Goal: Task Accomplishment & Management: Manage account settings

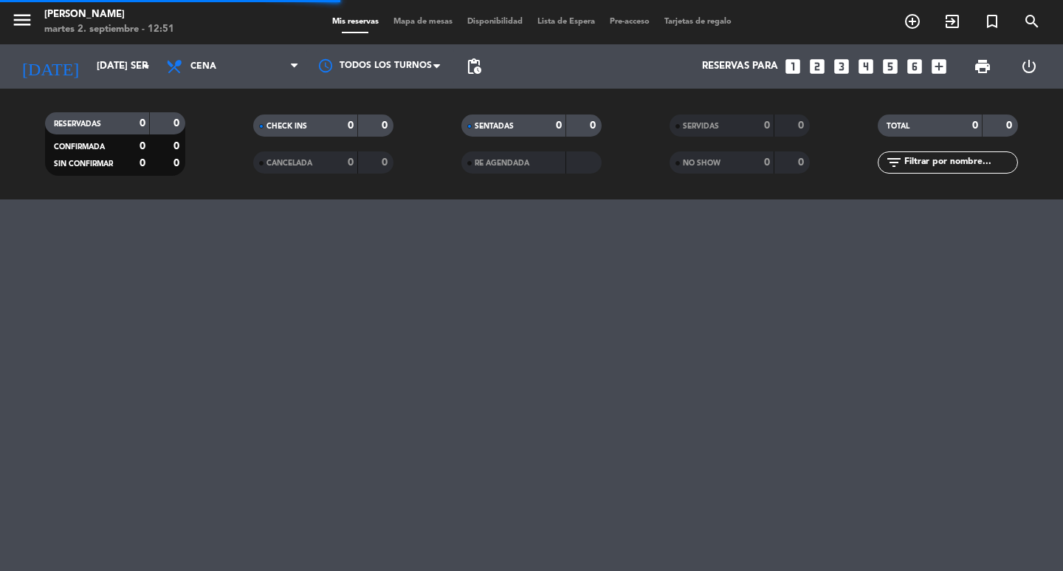
click at [924, 162] on input "text" at bounding box center [960, 162] width 114 height 16
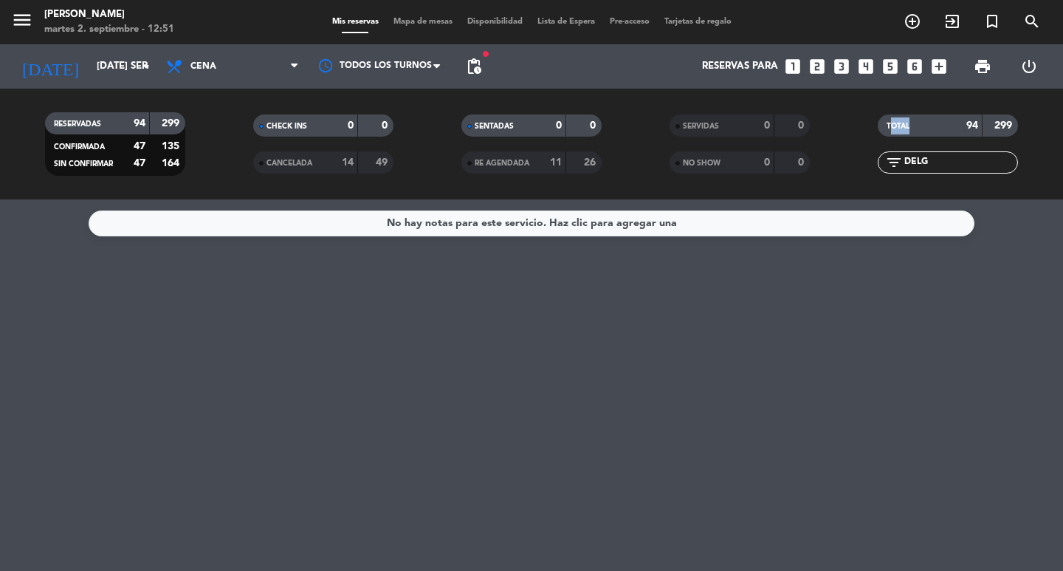
drag, startPoint x: 966, startPoint y: 148, endPoint x: 871, endPoint y: 131, distance: 96.0
click at [854, 119] on div "TOTAL 94 299" at bounding box center [948, 132] width 208 height 37
drag, startPoint x: 943, startPoint y: 171, endPoint x: 938, endPoint y: 157, distance: 15.0
click at [888, 148] on div "TOTAL 94 299 filter_list DELG" at bounding box center [948, 143] width 208 height 81
drag, startPoint x: 940, startPoint y: 157, endPoint x: 947, endPoint y: 165, distance: 10.5
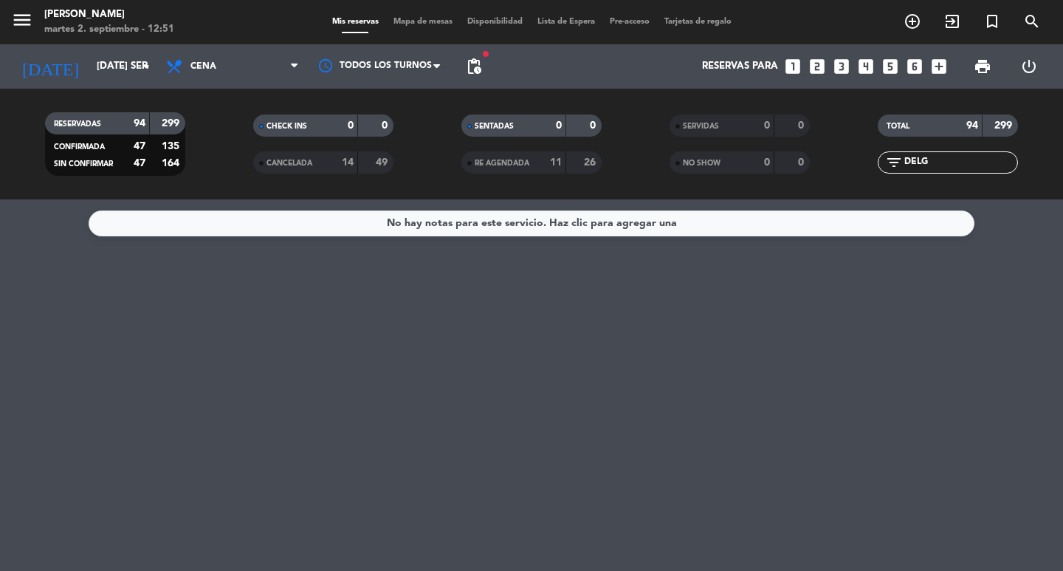
click at [940, 159] on input "DELG" at bounding box center [960, 162] width 114 height 16
drag, startPoint x: 948, startPoint y: 165, endPoint x: 888, endPoint y: 147, distance: 61.9
click at [888, 147] on div "TOTAL 94 299 filter_list DELG" at bounding box center [948, 143] width 208 height 81
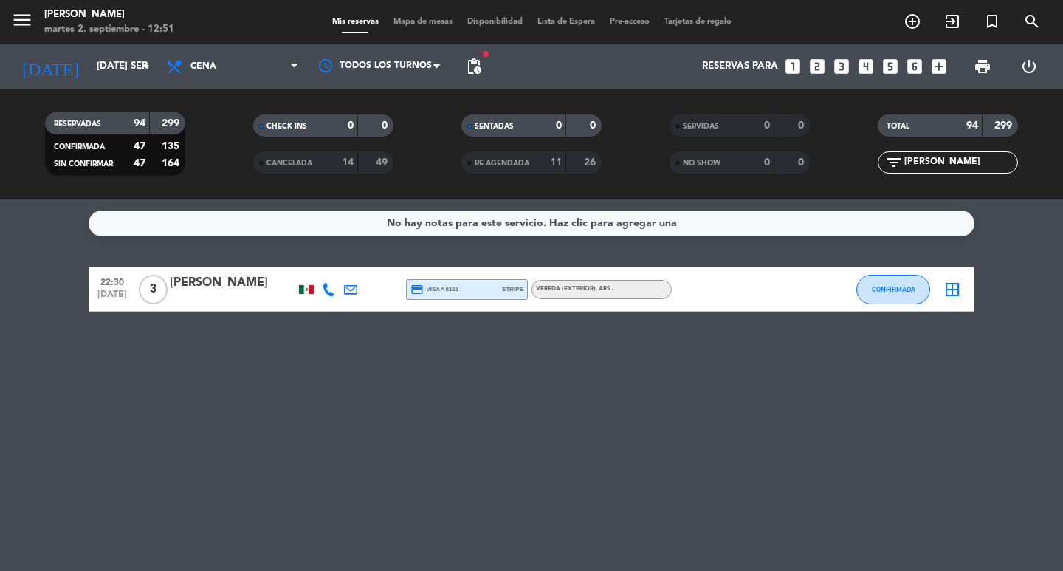
click at [247, 290] on div "[PERSON_NAME]" at bounding box center [233, 282] width 126 height 19
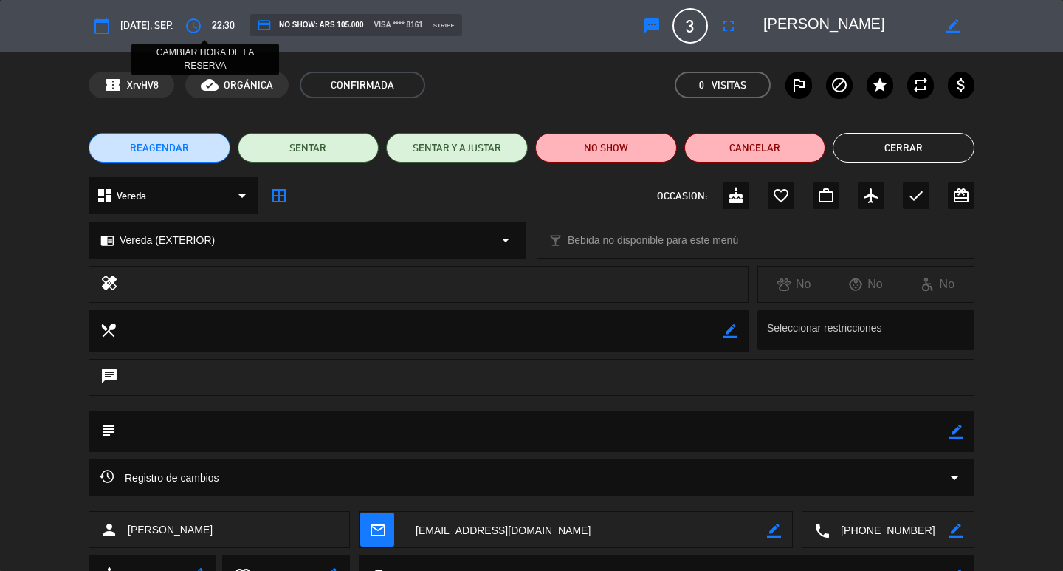
click at [202, 26] on icon "access_time" at bounding box center [194, 26] width 18 height 18
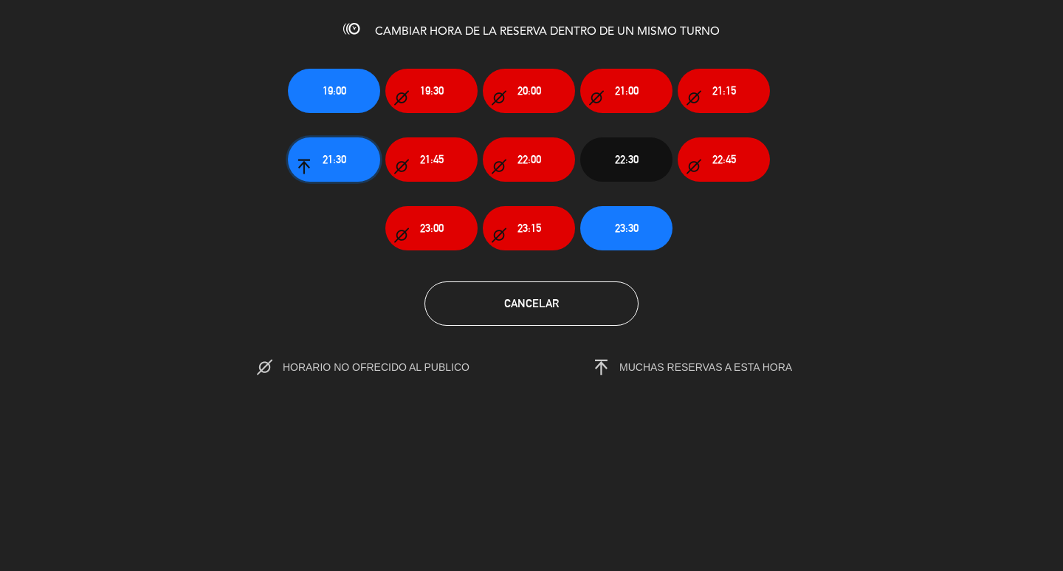
click at [339, 168] on span "21:30" at bounding box center [335, 159] width 24 height 17
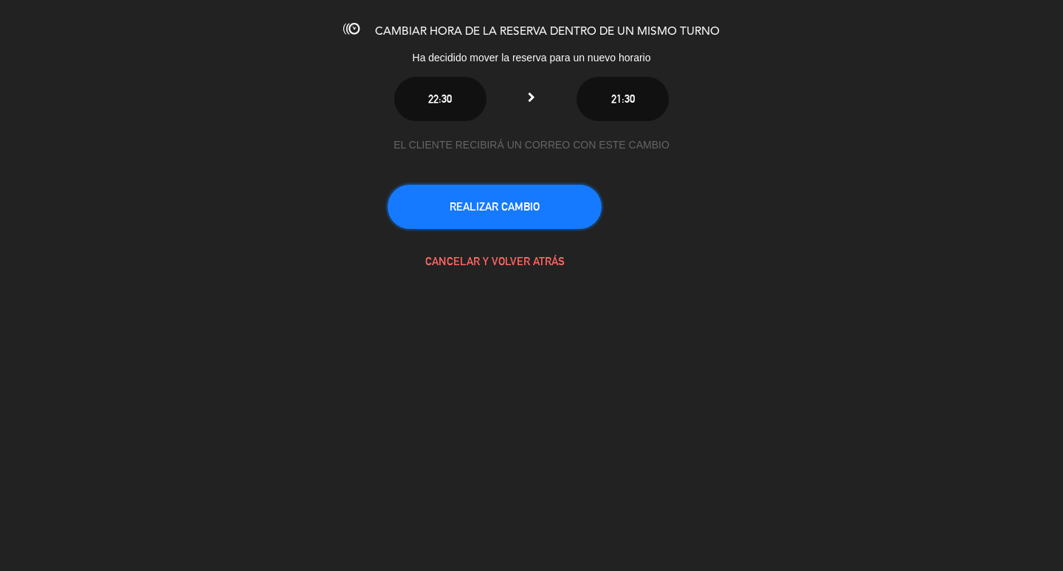
click at [448, 229] on button "REALIZAR CAMBIO" at bounding box center [495, 207] width 214 height 44
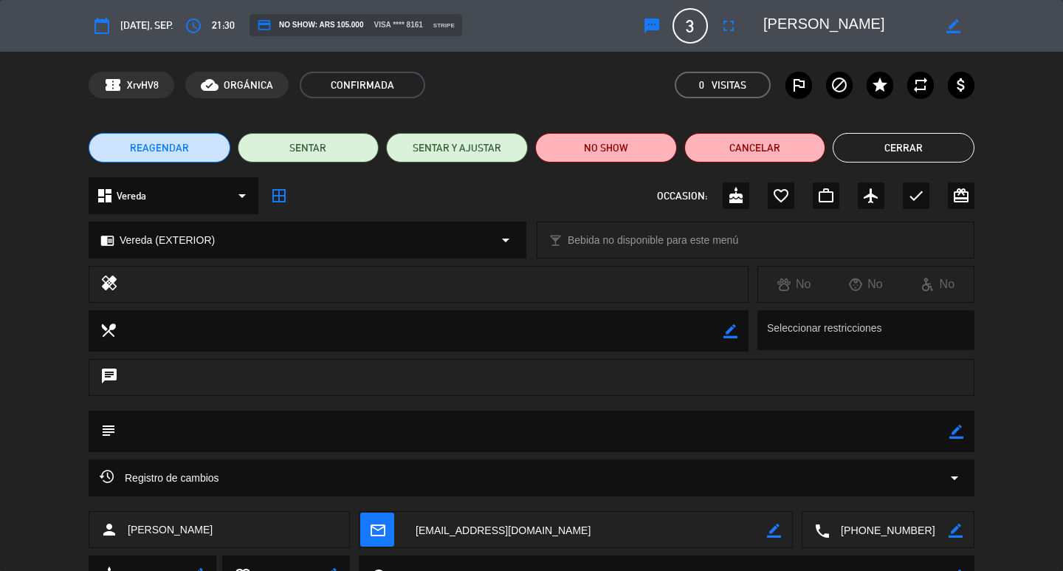
click at [897, 155] on button "Cerrar" at bounding box center [904, 148] width 142 height 30
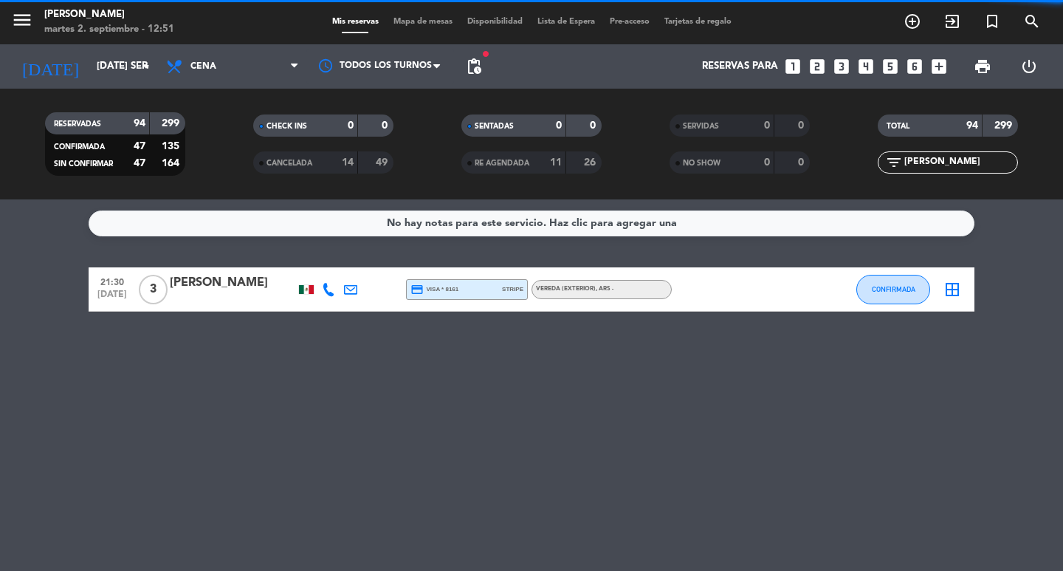
drag, startPoint x: 979, startPoint y: 160, endPoint x: 884, endPoint y: 138, distance: 97.8
click at [884, 138] on div "TOTAL 94 299 filter_list [PERSON_NAME]" at bounding box center [948, 143] width 208 height 81
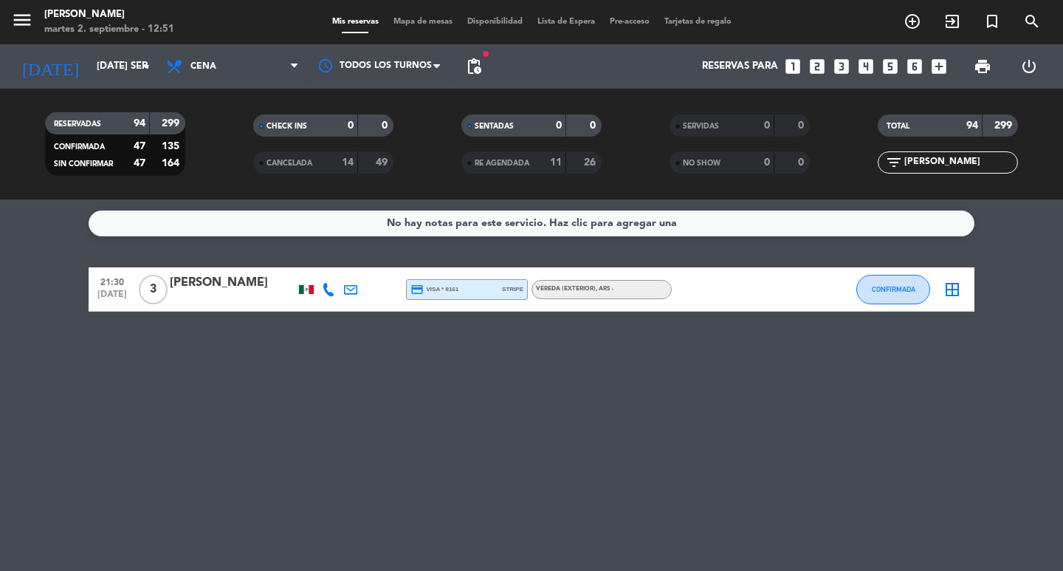
click at [950, 160] on input "[PERSON_NAME]" at bounding box center [960, 162] width 114 height 16
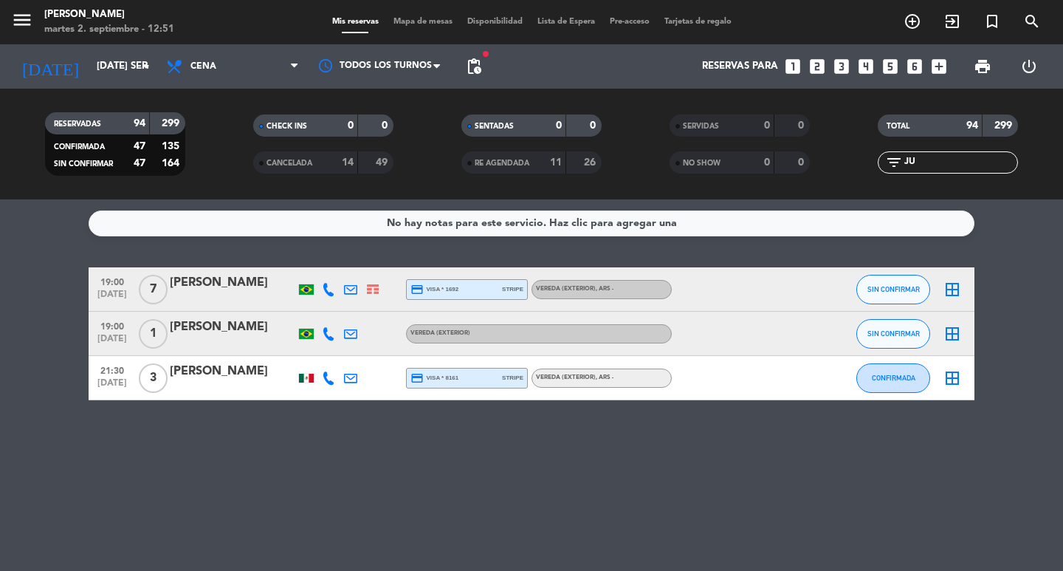
type input "J"
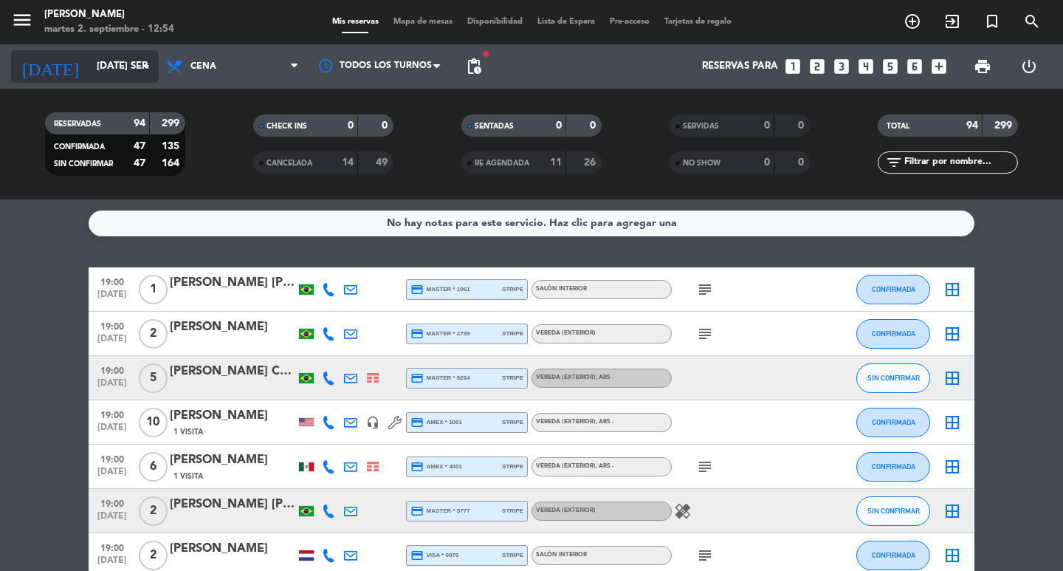
click at [124, 72] on input "[DATE] sep." at bounding box center [154, 66] width 130 height 27
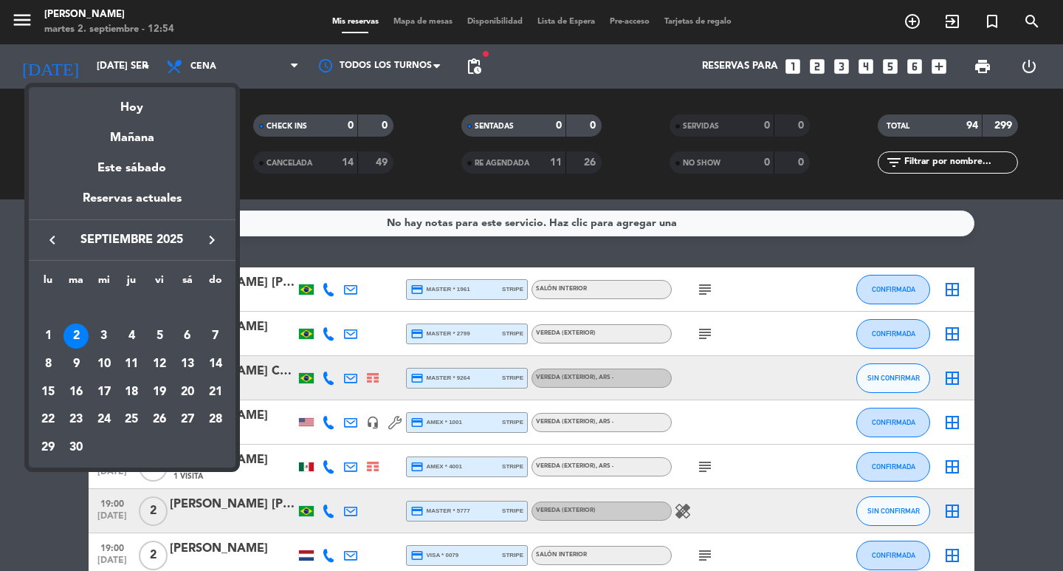
click at [205, 239] on icon "keyboard_arrow_right" at bounding box center [212, 240] width 18 height 18
click at [201, 253] on div "keyboard_arrow_left octubre 2025 keyboard_arrow_right" at bounding box center [132, 239] width 207 height 41
click at [205, 244] on icon "keyboard_arrow_right" at bounding box center [212, 240] width 18 height 18
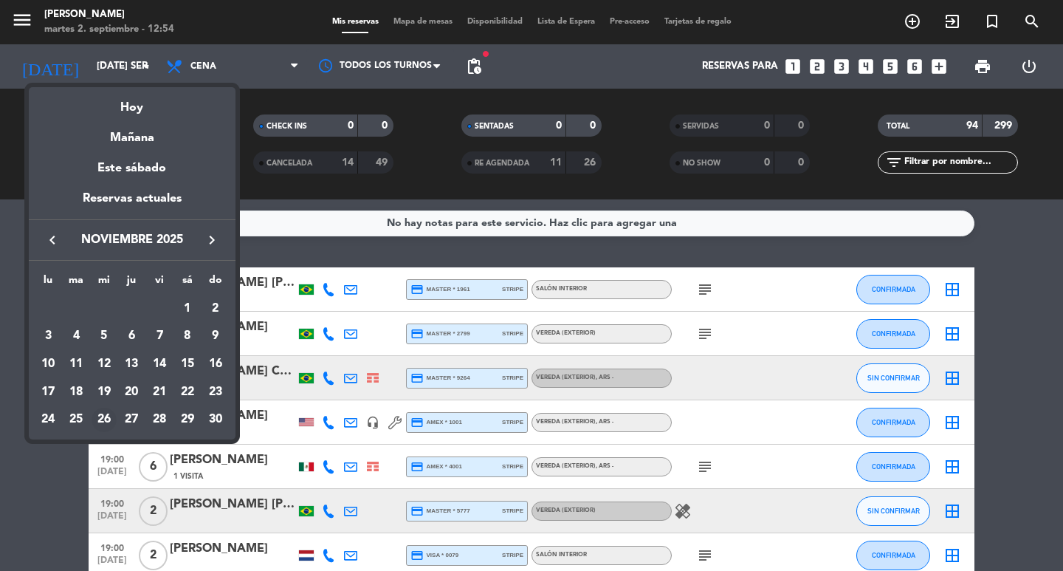
click at [106, 424] on div "26" at bounding box center [104, 420] width 25 height 25
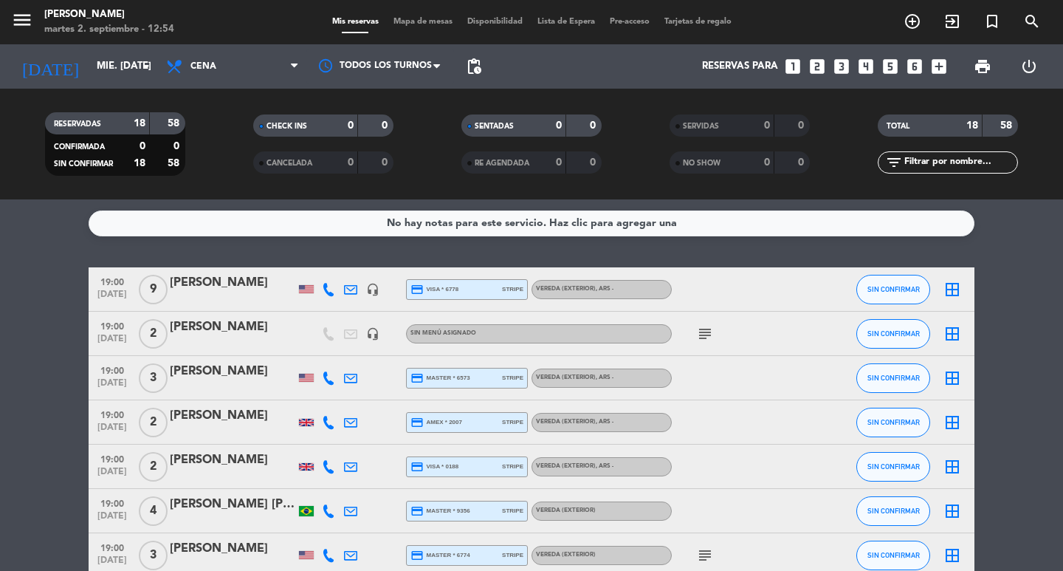
click at [485, 69] on span "pending_actions" at bounding box center [474, 67] width 30 height 30
click at [475, 68] on span "pending_actions" at bounding box center [474, 67] width 18 height 18
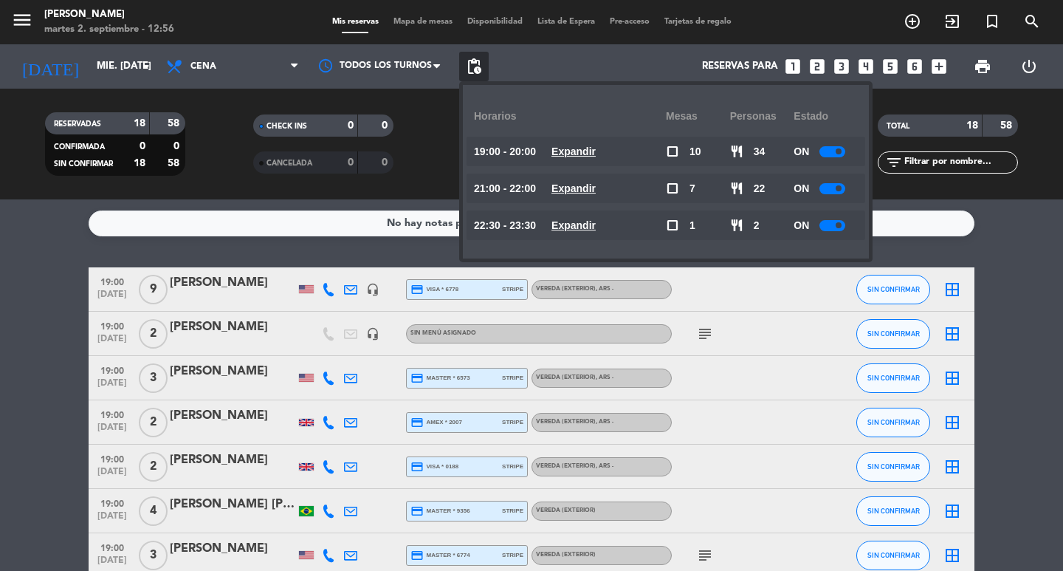
click at [82, 40] on div "menu [PERSON_NAME] 2. septiembre - 12:56 Mis reservas Mapa de mesas Disponibili…" at bounding box center [531, 22] width 1063 height 44
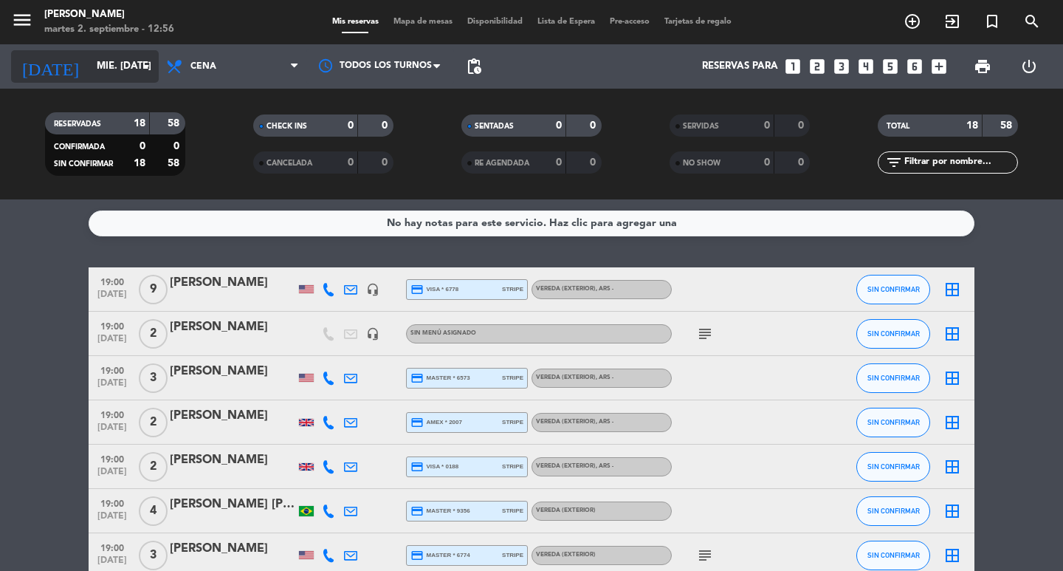
click at [89, 70] on input "mié. [DATE]" at bounding box center [154, 66] width 130 height 27
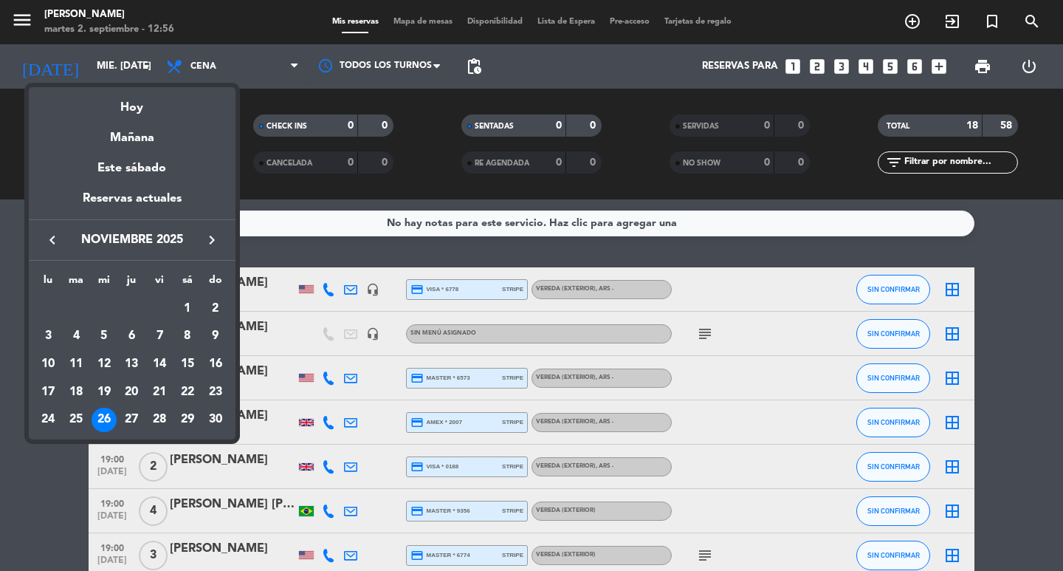
click at [58, 249] on icon "keyboard_arrow_left" at bounding box center [53, 240] width 18 height 18
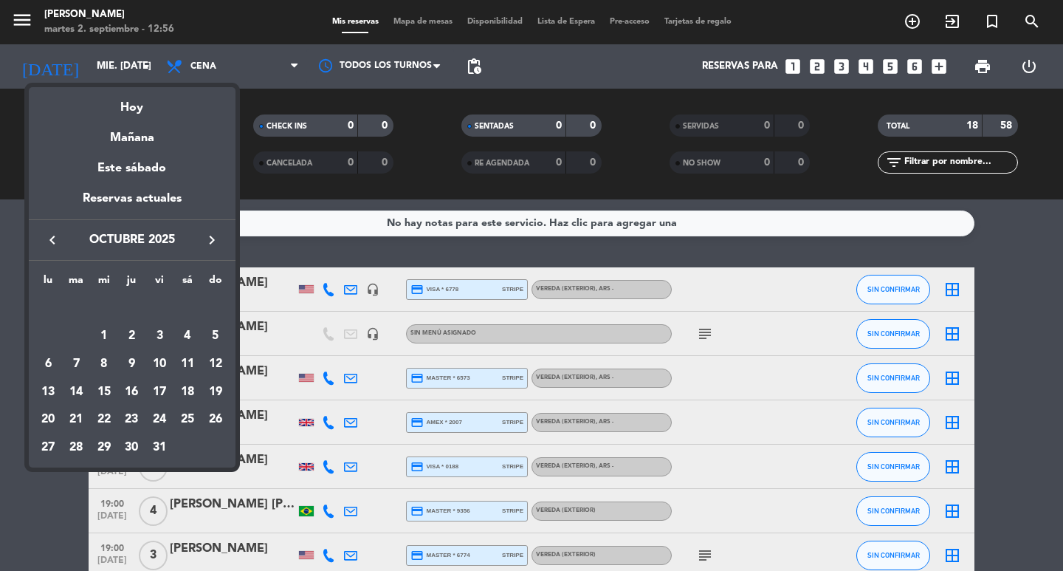
click at [57, 249] on icon "keyboard_arrow_left" at bounding box center [53, 240] width 18 height 18
click at [76, 340] on div "2" at bounding box center [76, 335] width 25 height 25
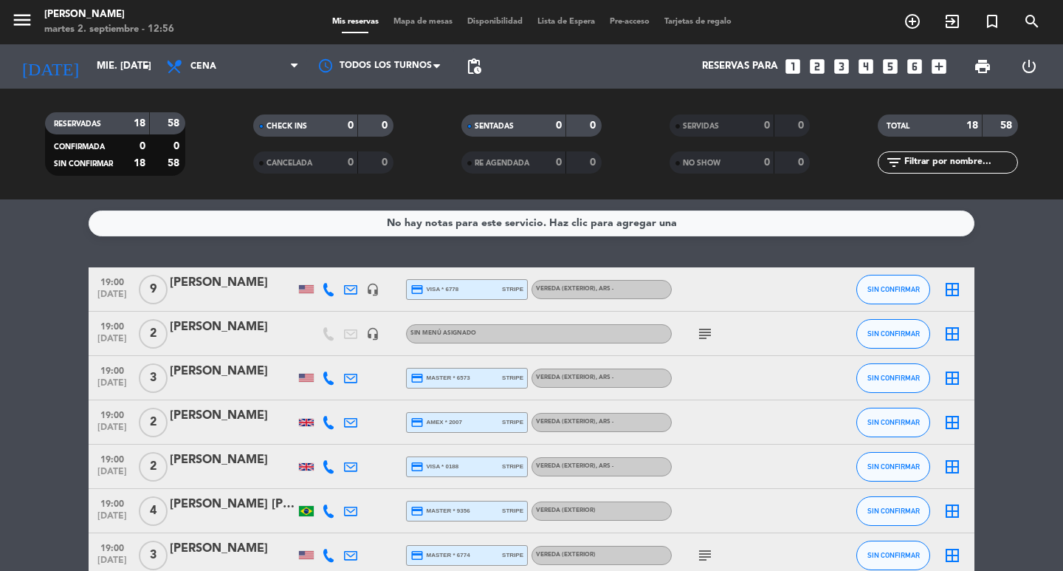
type input "[DATE] sep."
click at [914, 167] on input "text" at bounding box center [960, 162] width 114 height 16
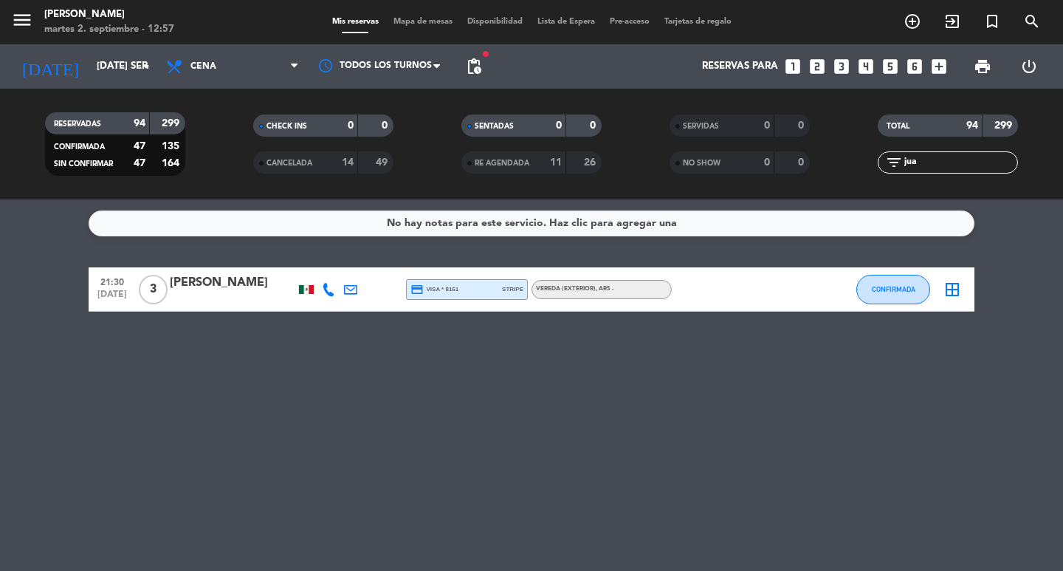
type input "jua"
click at [227, 292] on div "[PERSON_NAME]" at bounding box center [233, 282] width 126 height 19
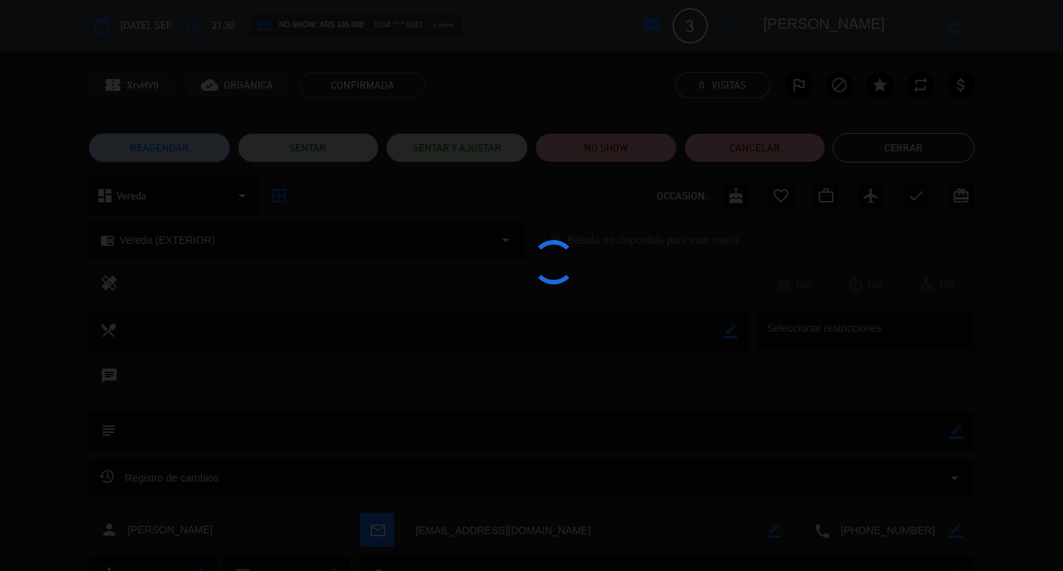
click at [188, 196] on div at bounding box center [531, 285] width 1063 height 571
click at [176, 201] on div at bounding box center [531, 285] width 1063 height 571
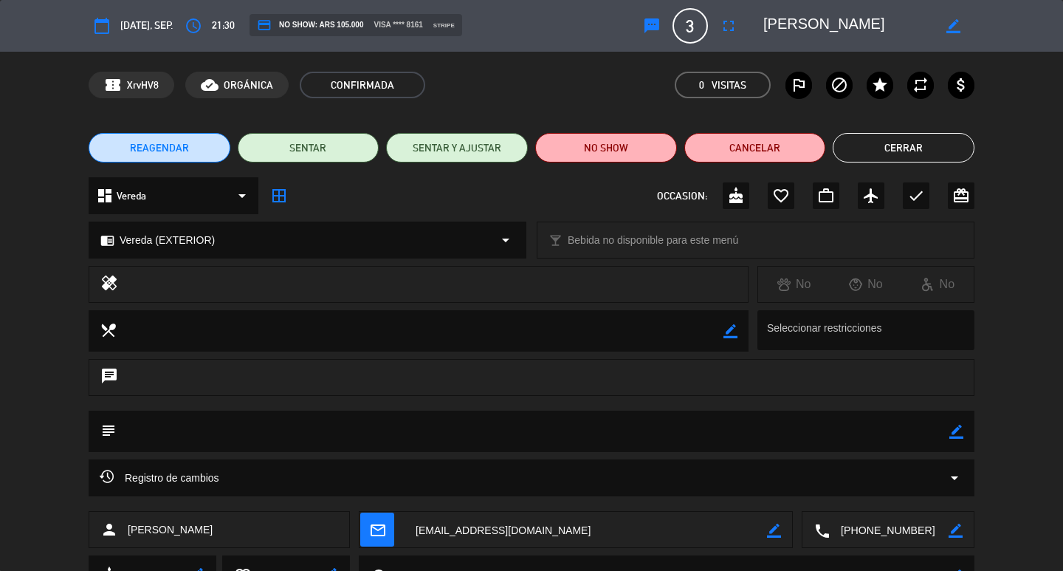
click at [175, 202] on div "dashboard Vereda arrow_drop_down" at bounding box center [174, 195] width 170 height 37
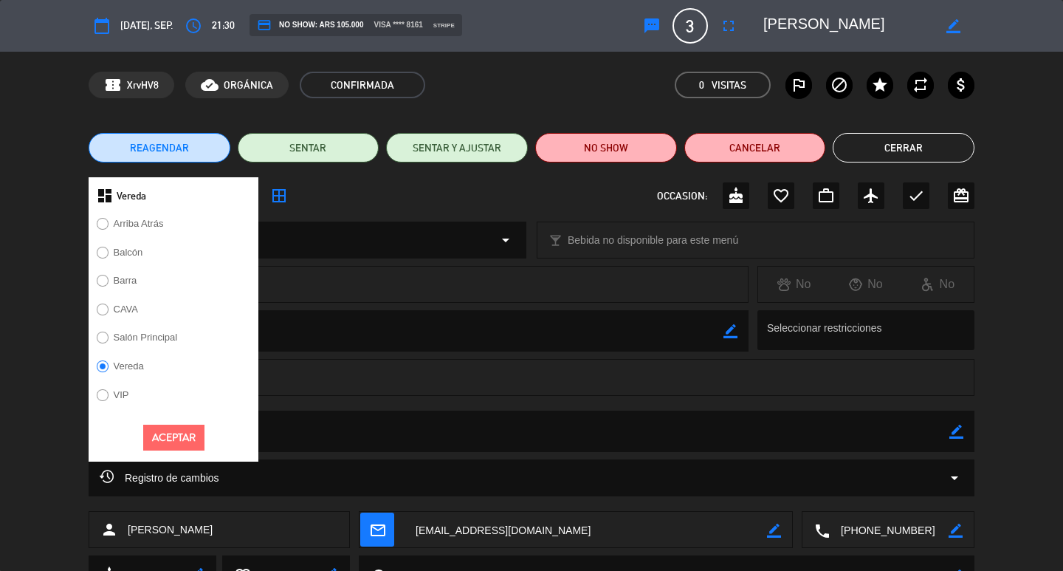
click at [168, 352] on label "Salón Principal" at bounding box center [137, 340] width 97 height 24
click at [188, 450] on button "Aceptar" at bounding box center [173, 438] width 61 height 26
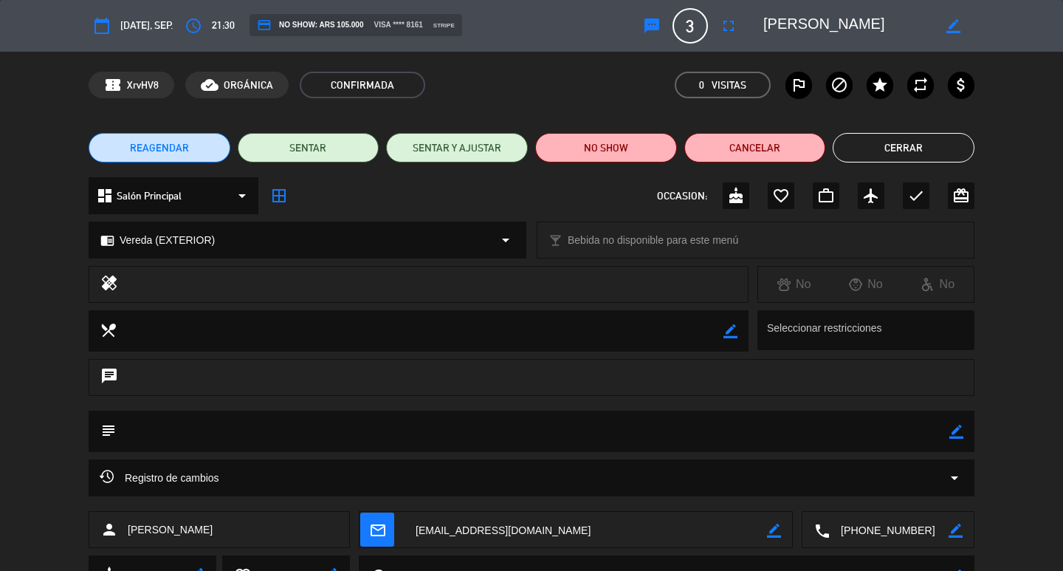
click at [200, 239] on span "Vereda (EXTERIOR)" at bounding box center [167, 240] width 95 height 17
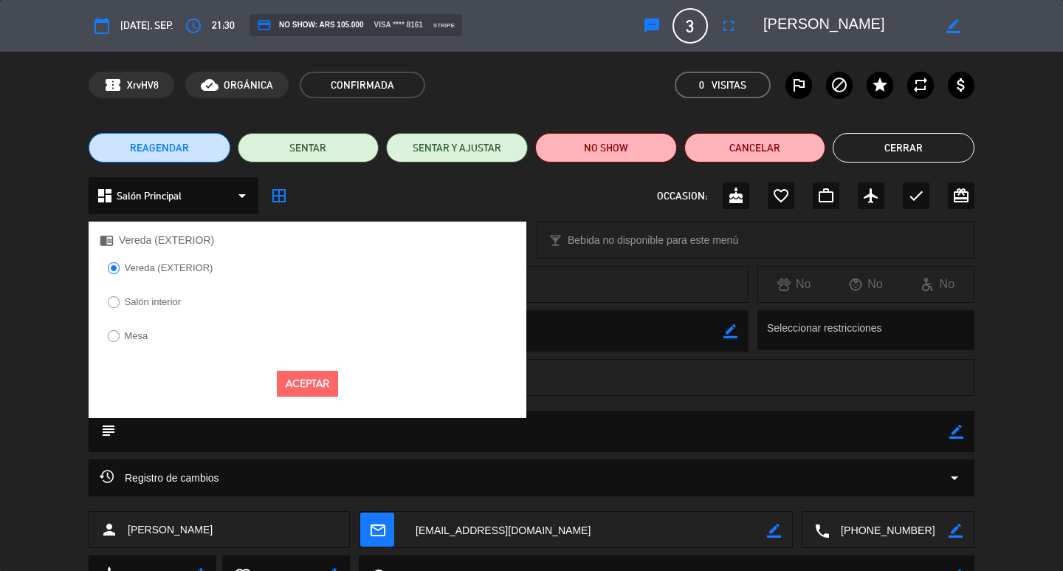
click at [179, 306] on label "Salón interior" at bounding box center [153, 302] width 57 height 10
click at [284, 397] on button "Aceptar" at bounding box center [307, 384] width 61 height 26
